Goal: Find specific page/section: Find specific page/section

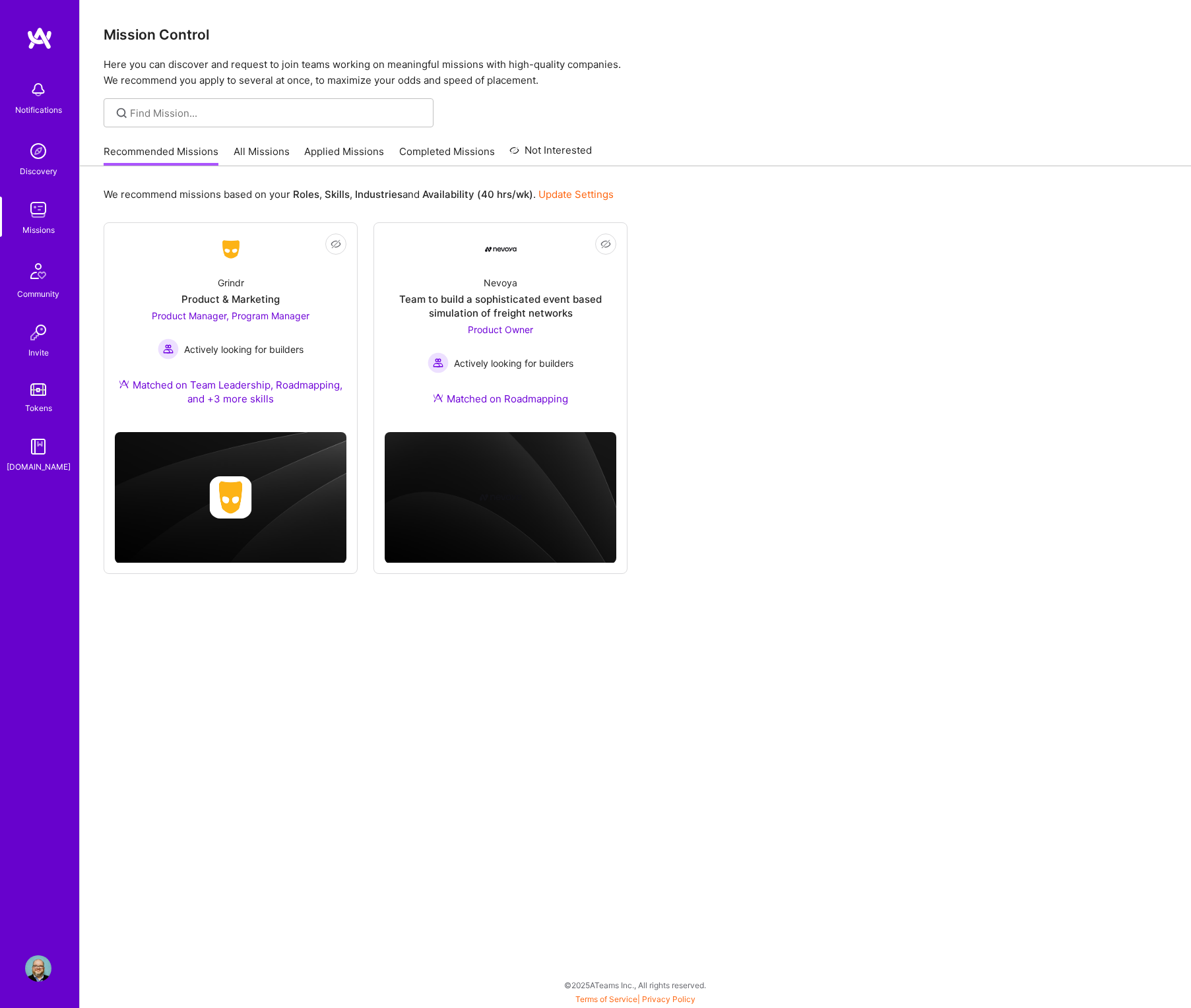
click at [338, 152] on link "Applied Missions" at bounding box center [344, 155] width 80 height 22
